Goal: Leave review/rating: Share an evaluation or opinion about a product, service, or content

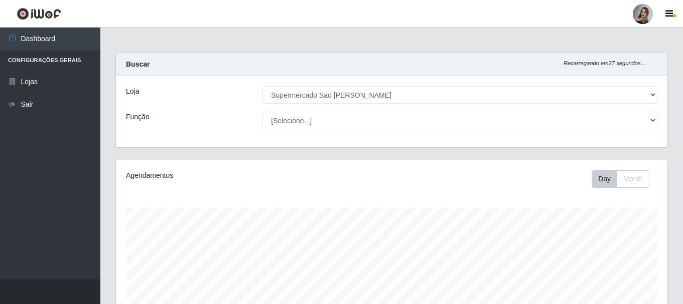
select select "383"
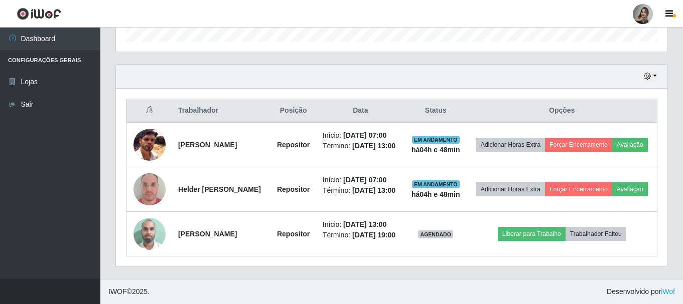
scroll to position [208, 551]
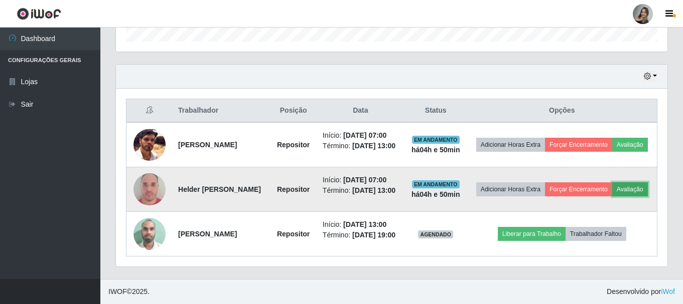
click at [612, 183] on button "Avaliação" at bounding box center [630, 190] width 36 height 14
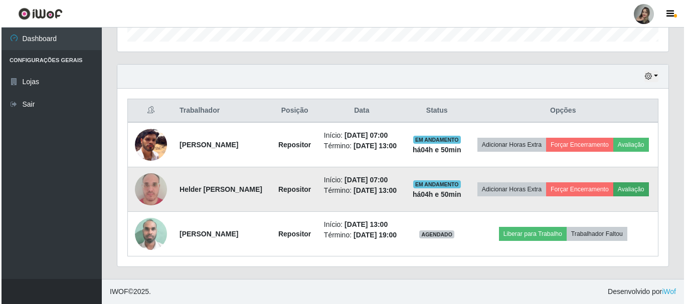
scroll to position [208, 546]
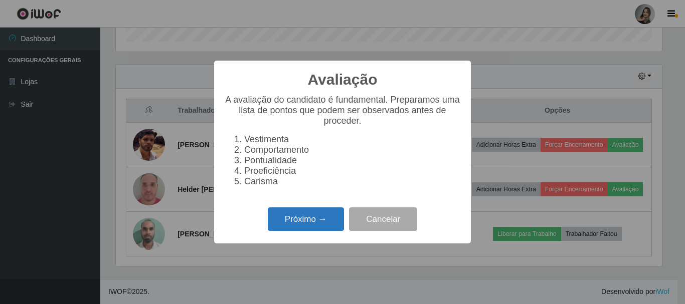
click at [316, 230] on button "Próximo →" at bounding box center [306, 220] width 76 height 24
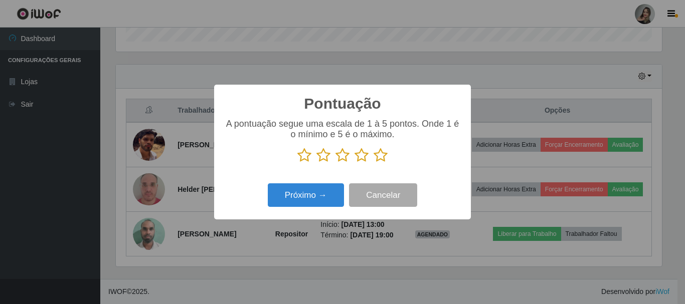
scroll to position [501300, 500962]
click at [303, 158] on icon at bounding box center [304, 155] width 14 height 15
click at [297, 163] on input "radio" at bounding box center [297, 163] width 0 height 0
click at [328, 155] on icon at bounding box center [323, 155] width 14 height 15
click at [316, 163] on input "radio" at bounding box center [316, 163] width 0 height 0
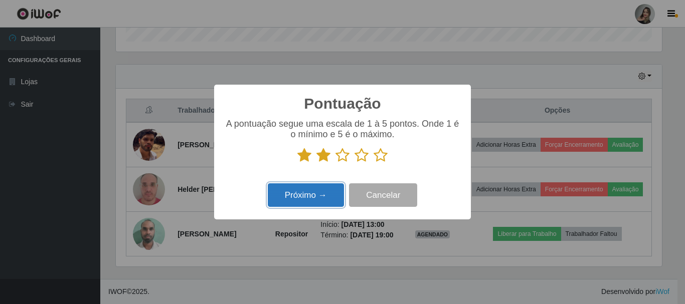
click at [317, 200] on button "Próximo →" at bounding box center [306, 196] width 76 height 24
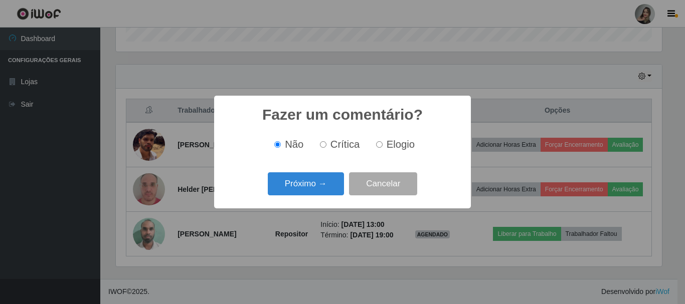
click at [325, 143] on input "Crítica" at bounding box center [323, 144] width 7 height 7
radio input "true"
click at [316, 179] on button "Próximo →" at bounding box center [306, 185] width 76 height 24
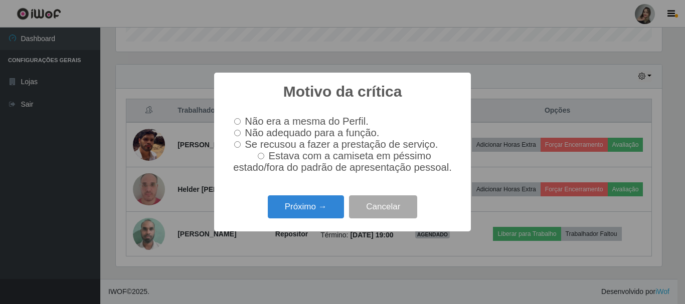
click at [238, 135] on input "Não adequado para a função." at bounding box center [237, 133] width 7 height 7
radio input "true"
click at [283, 216] on button "Próximo →" at bounding box center [306, 208] width 76 height 24
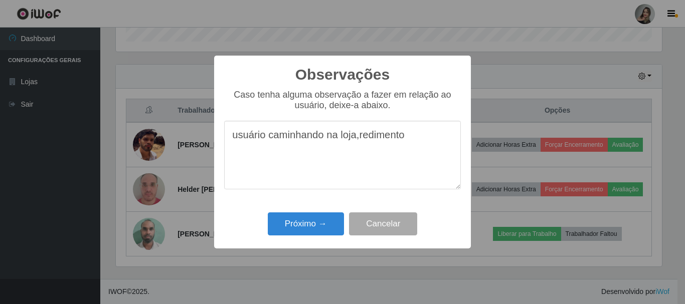
click at [373, 138] on textarea "usuário caminhando na loja,redimento" at bounding box center [342, 155] width 237 height 69
click at [366, 137] on textarea "usuário caminhando na loja,redimento" at bounding box center [342, 155] width 237 height 69
click at [411, 143] on textarea "usuário caminhando na loja,rendimento" at bounding box center [342, 155] width 237 height 69
click at [438, 142] on textarea "usuário caminhando na loja, rendimento zero" at bounding box center [342, 155] width 237 height 69
drag, startPoint x: 266, startPoint y: 140, endPoint x: 266, endPoint y: 155, distance: 14.5
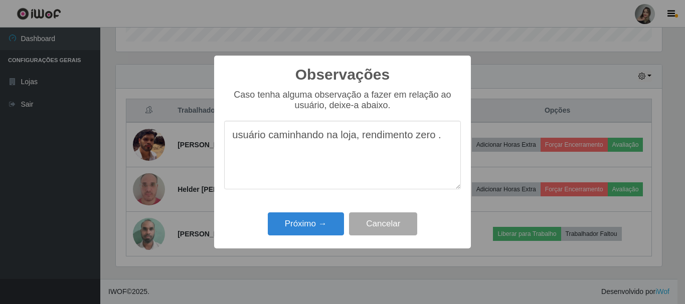
click at [266, 148] on textarea "usuário caminhando na loja, rendimento zero ." at bounding box center [342, 155] width 237 height 69
type textarea "usuário fica só caminhando na loja, rendimento zero ."
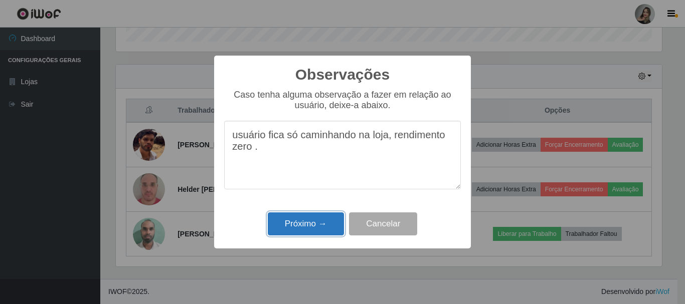
click at [313, 229] on button "Próximo →" at bounding box center [306, 225] width 76 height 24
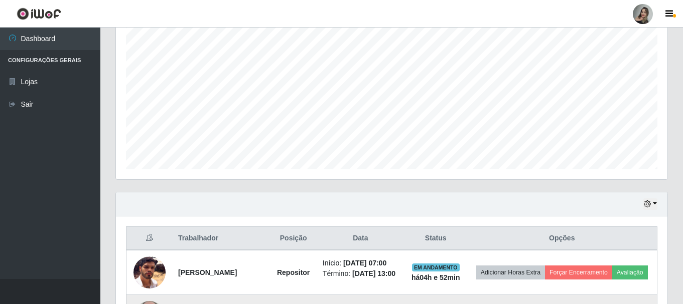
scroll to position [340, 0]
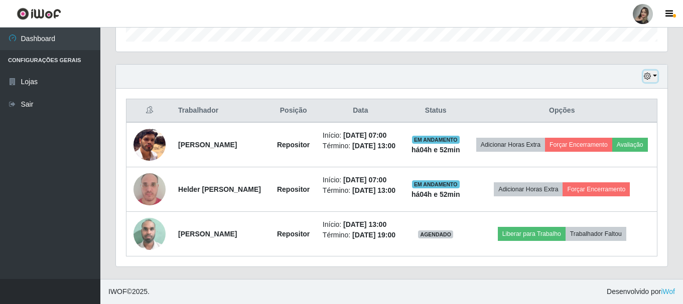
click at [653, 71] on button "button" at bounding box center [650, 77] width 14 height 12
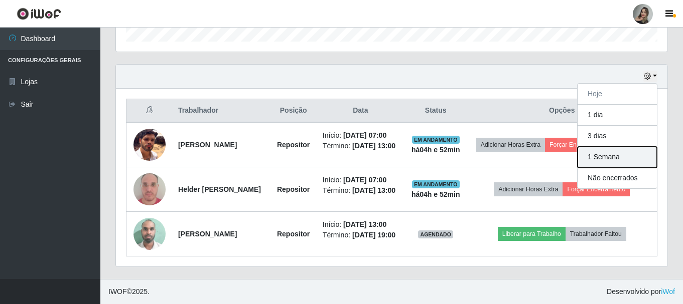
click at [616, 147] on button "1 Semana" at bounding box center [616, 157] width 79 height 21
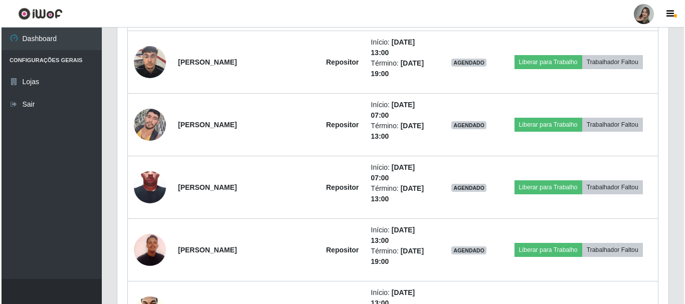
scroll to position [1337, 0]
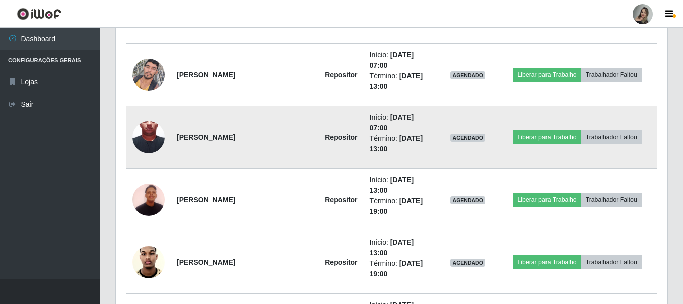
click at [140, 139] on img at bounding box center [148, 137] width 32 height 71
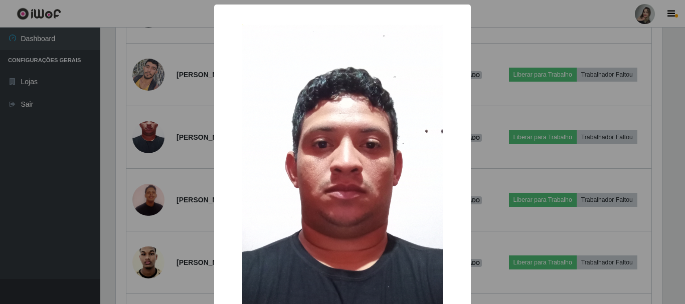
click at [170, 167] on div "× OK Cancel" at bounding box center [342, 152] width 685 height 304
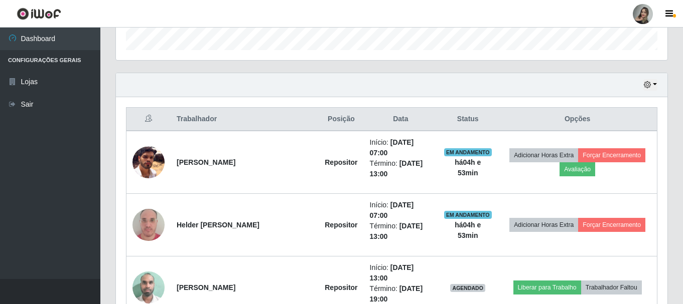
scroll to position [258, 0]
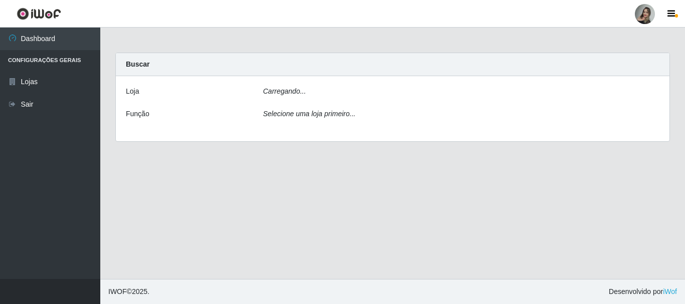
click at [300, 110] on icon "Selecione uma loja primeiro..." at bounding box center [309, 114] width 92 height 8
click at [305, 96] on div "Carregando..." at bounding box center [462, 93] width 412 height 15
click at [315, 118] on icon "Selecione uma loja primeiro..." at bounding box center [309, 114] width 92 height 8
click at [286, 164] on main "Carregando... Buscar [PERSON_NAME]... Função Selecione uma loja primeiro..." at bounding box center [392, 154] width 585 height 252
click at [305, 91] on div "Carregando..." at bounding box center [462, 93] width 412 height 15
